Goal: Information Seeking & Learning: Learn about a topic

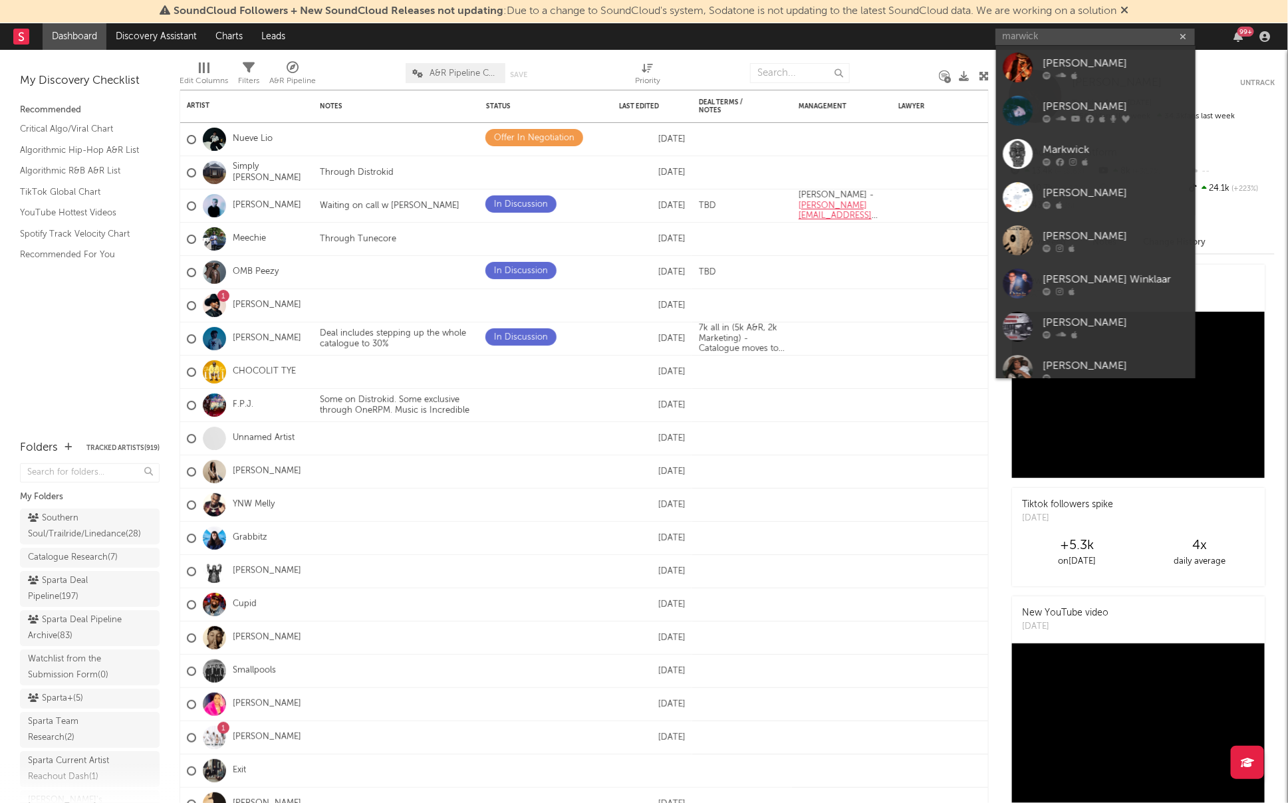
drag, startPoint x: 1052, startPoint y: 38, endPoint x: 918, endPoint y: 35, distance: 134.3
click at [918, 35] on nav "Dashboard Discovery Assistant Charts Leads marwick 99 +" at bounding box center [644, 36] width 1288 height 27
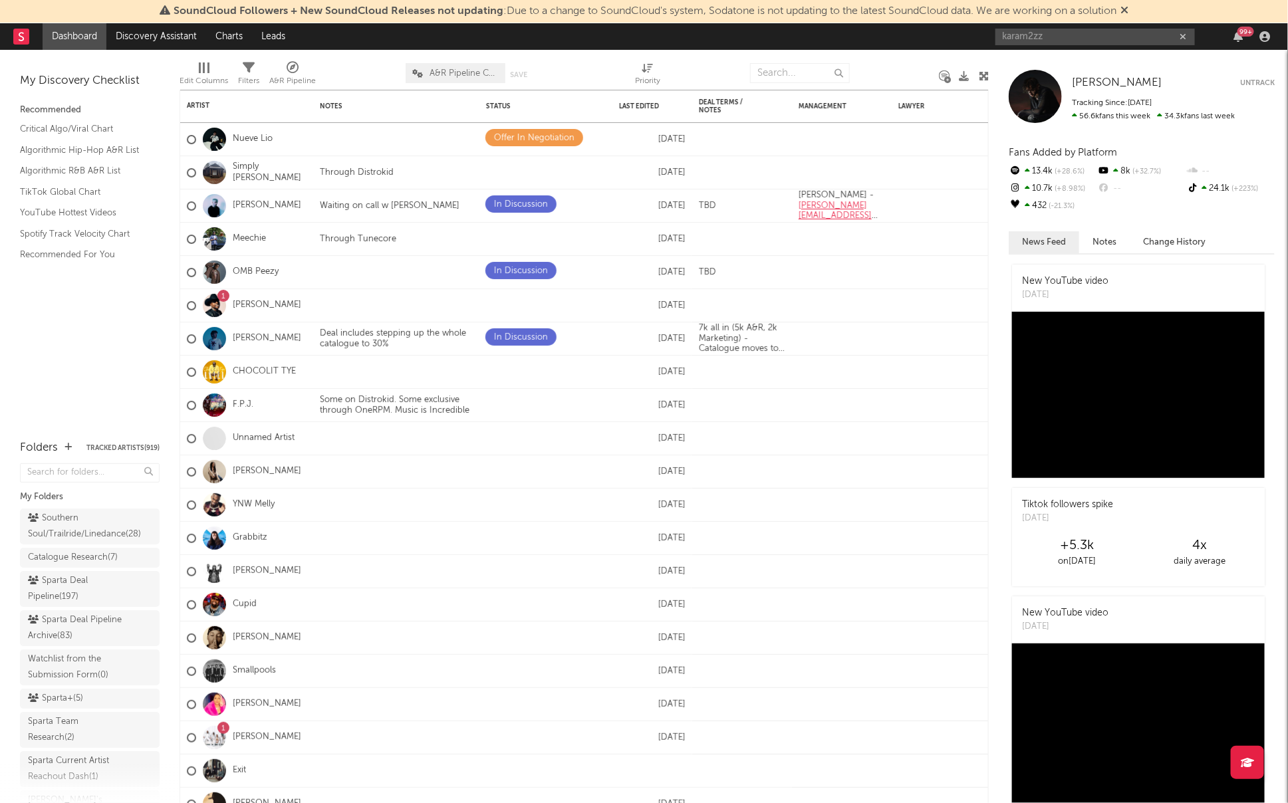
click at [1089, 41] on input "karam2zz" at bounding box center [1094, 37] width 199 height 17
type input "karam2zz"
click at [1068, 62] on div "Karma2zz" at bounding box center [1116, 63] width 146 height 16
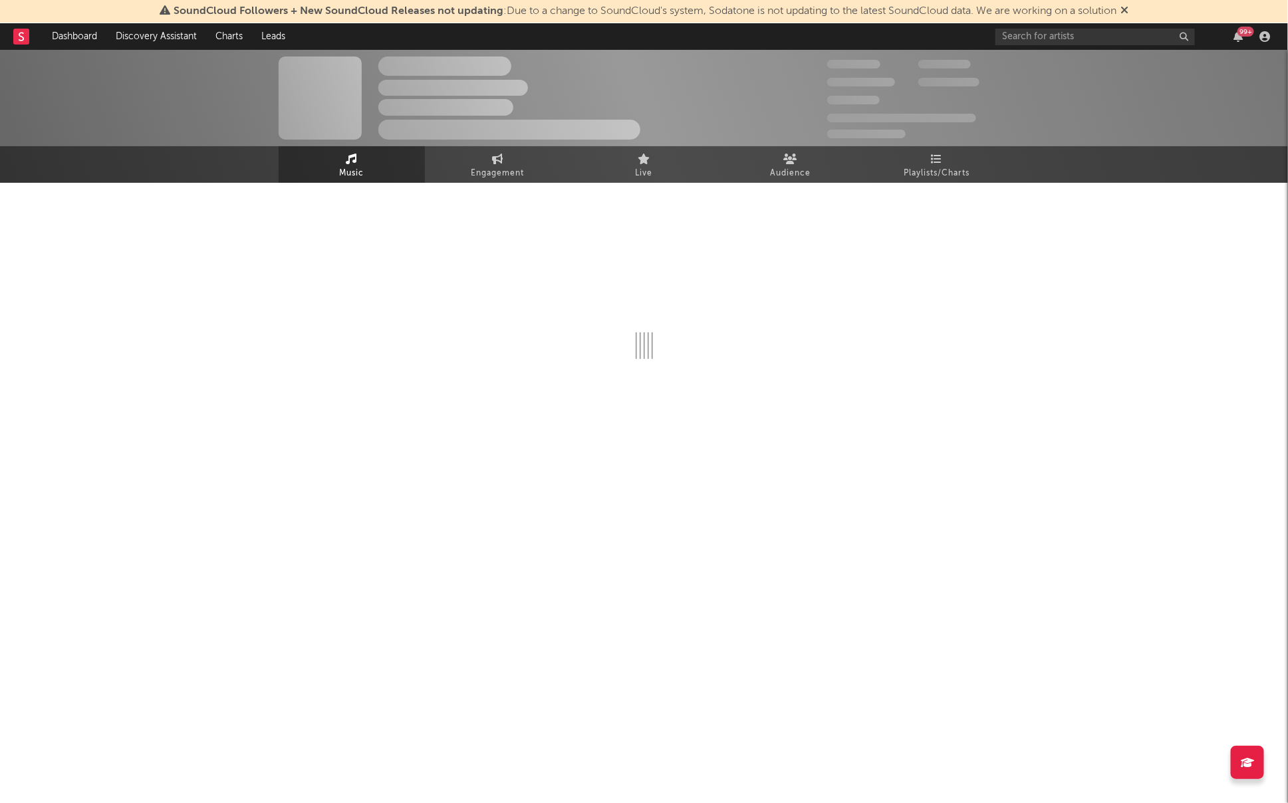
select select "6m"
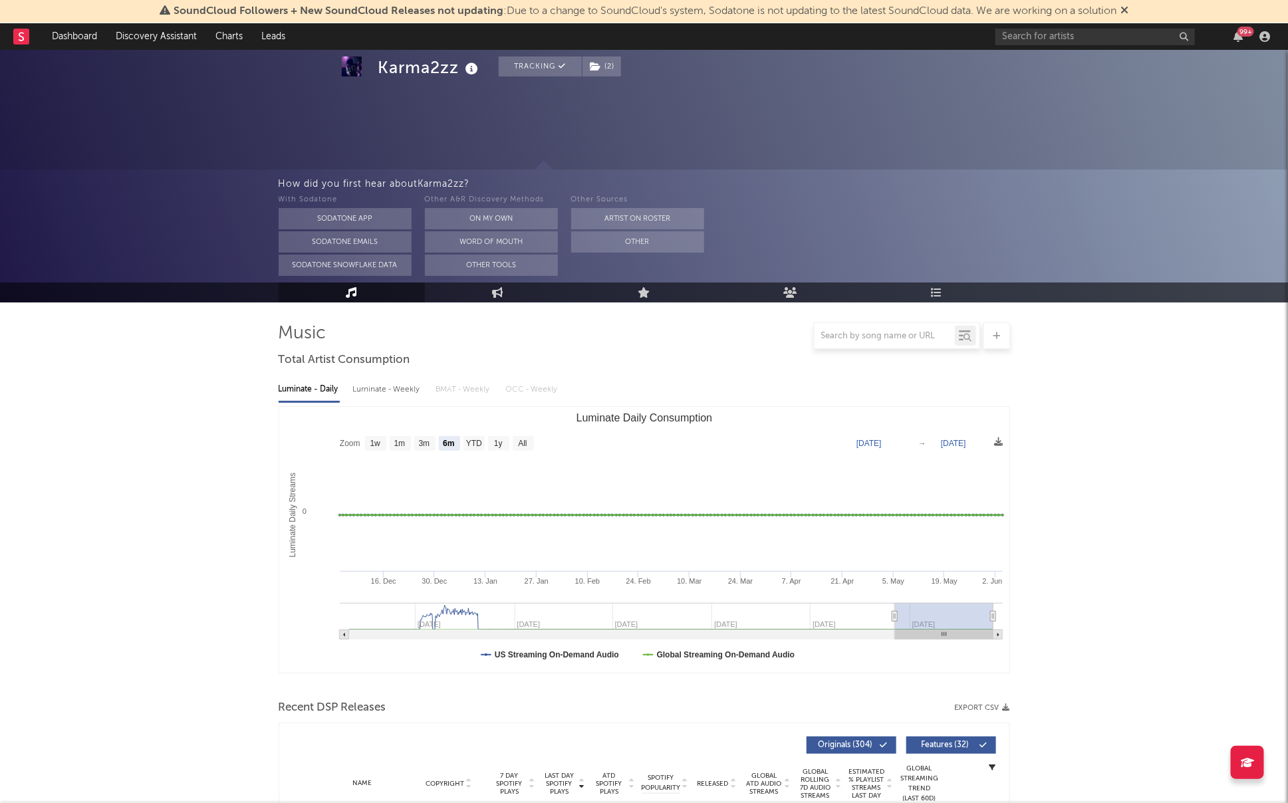
scroll to position [283, 0]
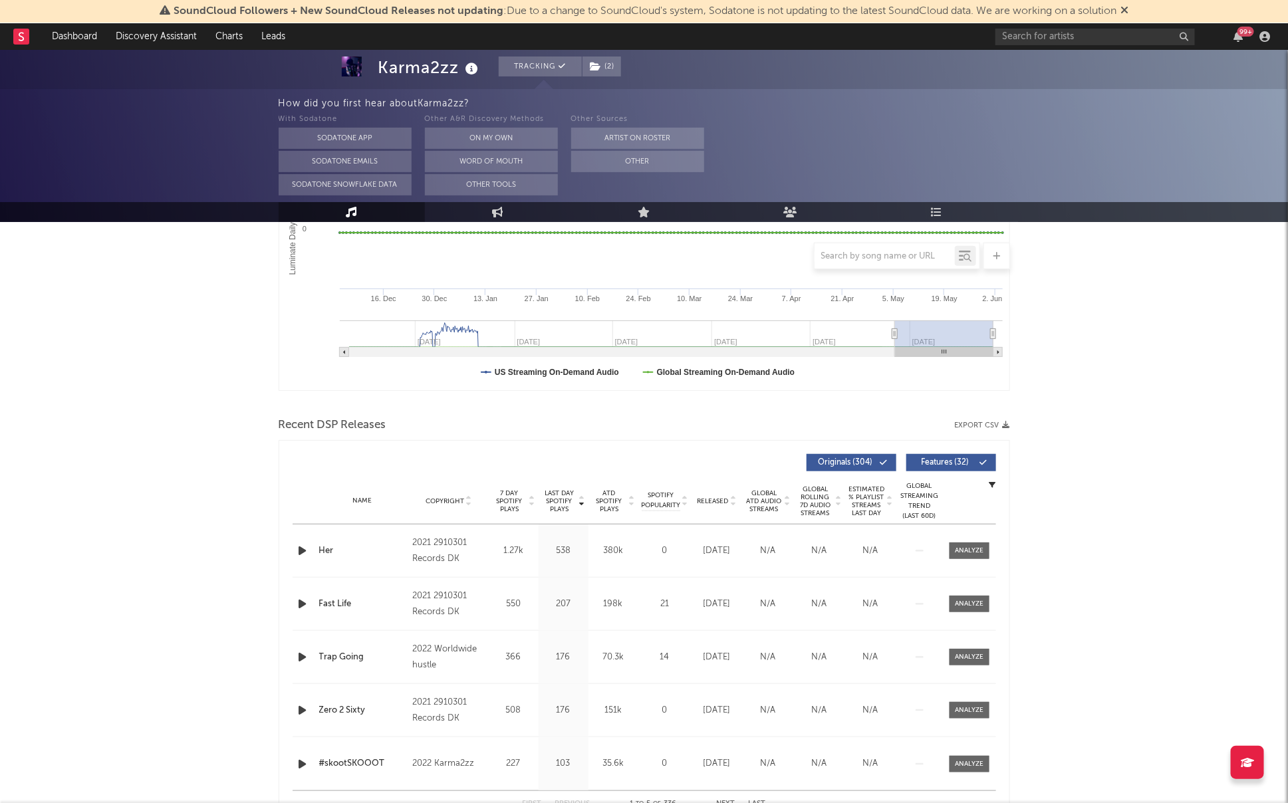
click at [716, 501] on span "Released" at bounding box center [712, 501] width 31 height 8
click at [716, 500] on span "Released" at bounding box center [712, 501] width 31 height 8
click at [716, 499] on span "Released" at bounding box center [712, 501] width 31 height 8
